Goal: Browse casually: Explore the website without a specific task or goal

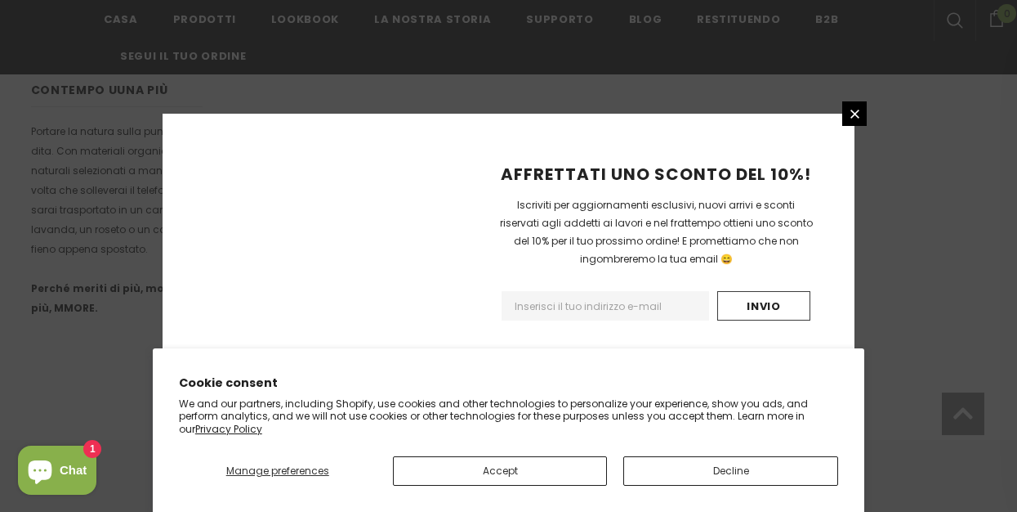
scroll to position [1197, 0]
